Goal: Task Accomplishment & Management: Use online tool/utility

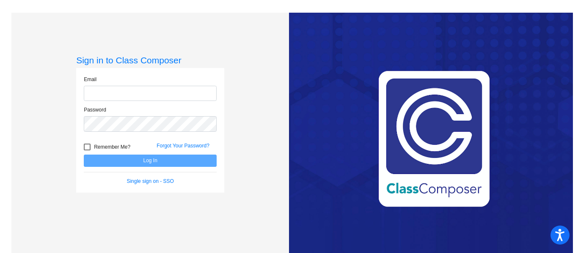
click at [145, 85] on div "Email" at bounding box center [150, 89] width 133 height 26
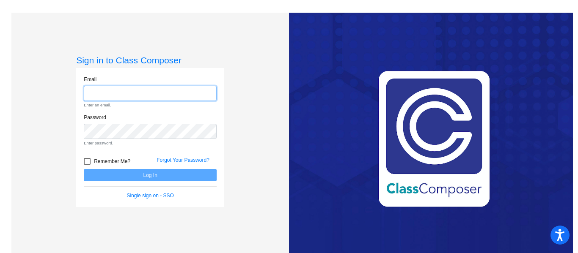
click at [147, 88] on input "email" at bounding box center [150, 94] width 133 height 16
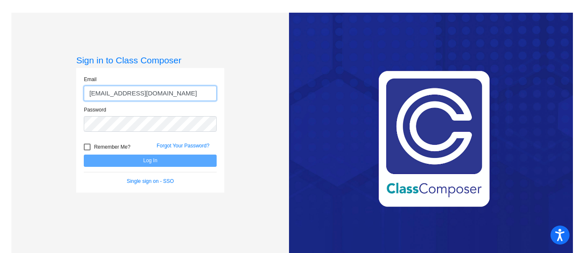
type input "hannahdandoy@ccs.k12.nc.us"
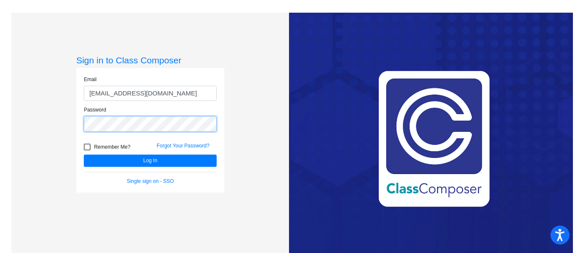
click at [84, 155] on button "Log In" at bounding box center [150, 161] width 133 height 12
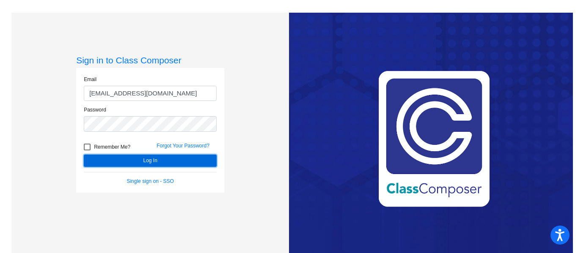
click at [136, 155] on button "Log In" at bounding box center [150, 161] width 133 height 12
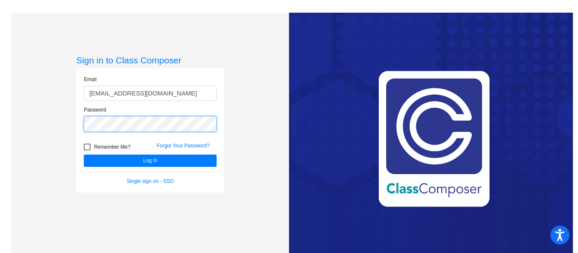
click at [84, 155] on button "Log In" at bounding box center [150, 161] width 133 height 12
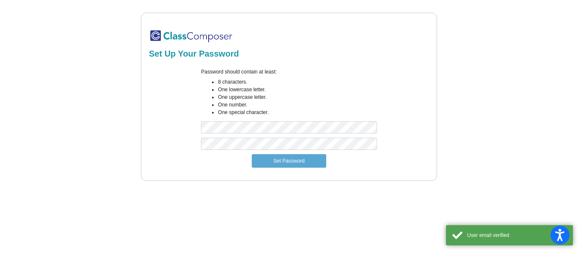
click at [173, 34] on img at bounding box center [191, 36] width 85 height 14
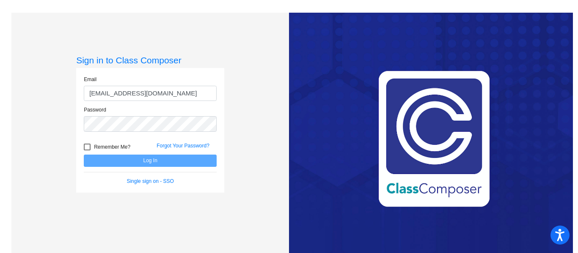
type input "[EMAIL_ADDRESS][DOMAIN_NAME]"
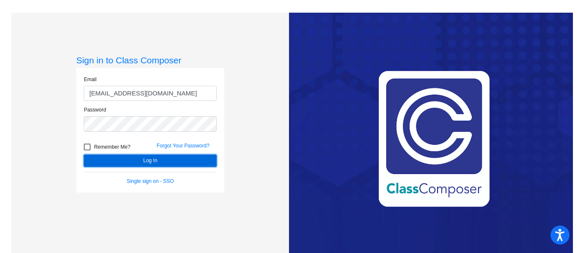
click at [137, 159] on button "Log In" at bounding box center [150, 161] width 133 height 12
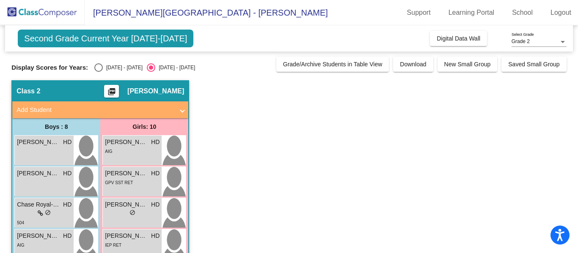
click at [96, 65] on div "Select an option" at bounding box center [98, 67] width 8 height 8
click at [98, 72] on input "[DATE] - [DATE]" at bounding box center [98, 72] width 0 height 0
radio input "true"
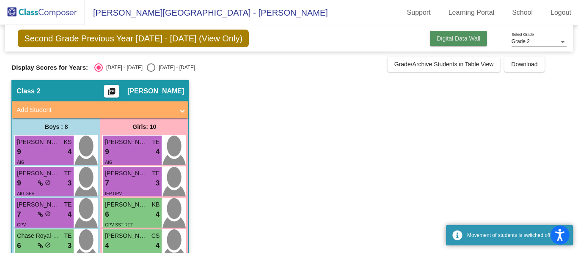
click at [446, 43] on button "Digital Data Wall" at bounding box center [458, 38] width 57 height 15
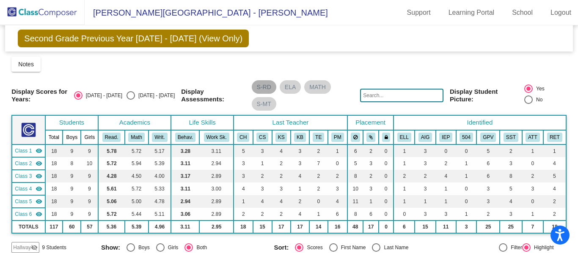
click at [309, 109] on div "S-RD ELA MATH S-MT" at bounding box center [303, 96] width 106 height 34
click at [570, 46] on mat-sidenav-content "Grade 2 Select Grade Second Grade Previous Year 2024 - 2025 (View Only) Add, Mo…" at bounding box center [289, 139] width 578 height 228
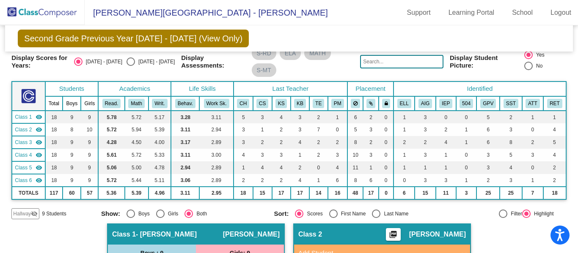
scroll to position [51, 0]
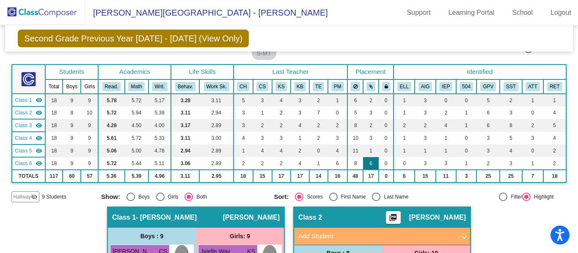
click at [370, 166] on td "6" at bounding box center [370, 163] width 15 height 13
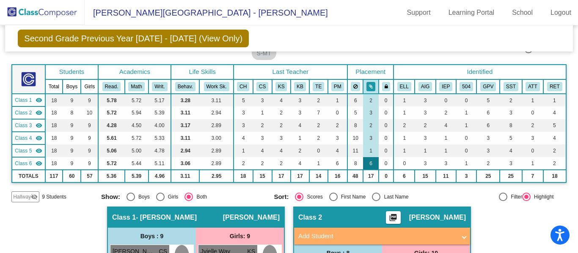
click at [370, 165] on td "6" at bounding box center [370, 163] width 15 height 13
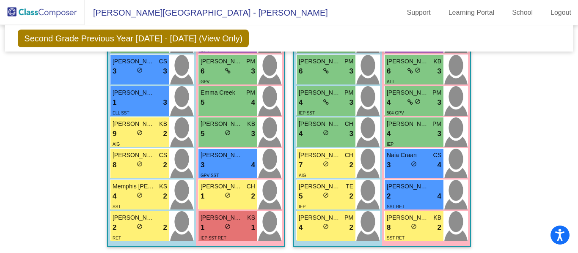
scroll to position [1028, 0]
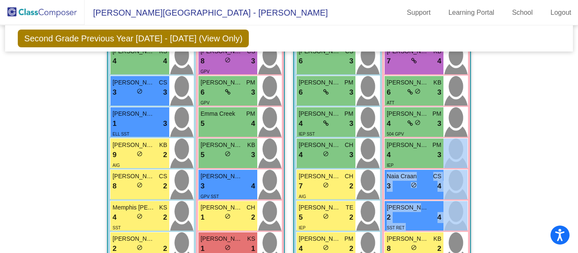
drag, startPoint x: 573, startPoint y: 222, endPoint x: 577, endPoint y: 161, distance: 61.9
click at [577, 161] on mat-sidenav-content "Grade 2 Select Grade Second Grade Previous Year 2024 - 2025 (View Only) Add, Mo…" at bounding box center [289, 139] width 578 height 228
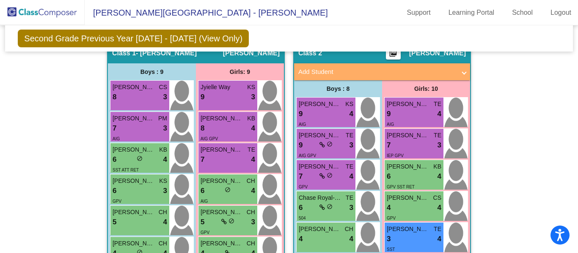
scroll to position [217, 0]
